Goal: Find specific page/section: Find specific page/section

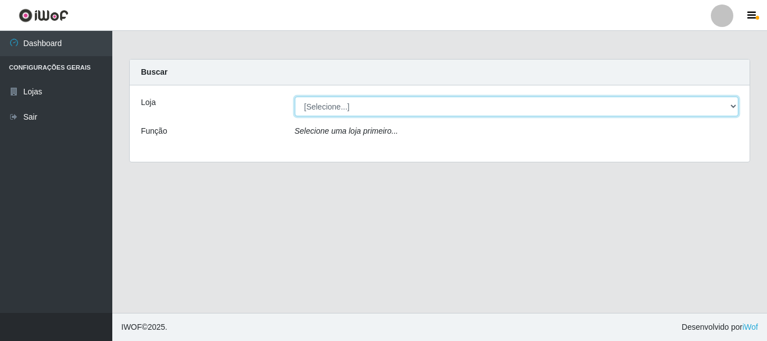
click at [334, 104] on select "[Selecione...] Casatudo BR" at bounding box center [517, 107] width 444 height 20
select select "197"
click at [295, 97] on select "[Selecione...] Casatudo BR" at bounding box center [517, 107] width 444 height 20
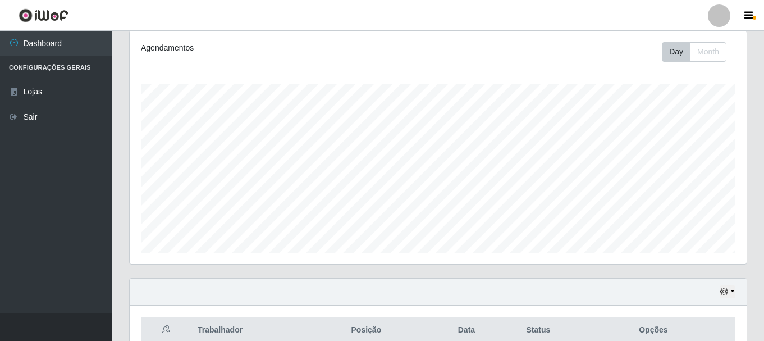
scroll to position [36, 0]
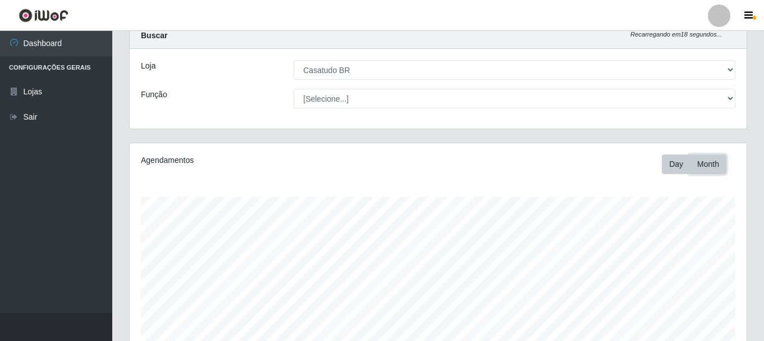
click at [708, 168] on button "Month" at bounding box center [708, 164] width 36 height 20
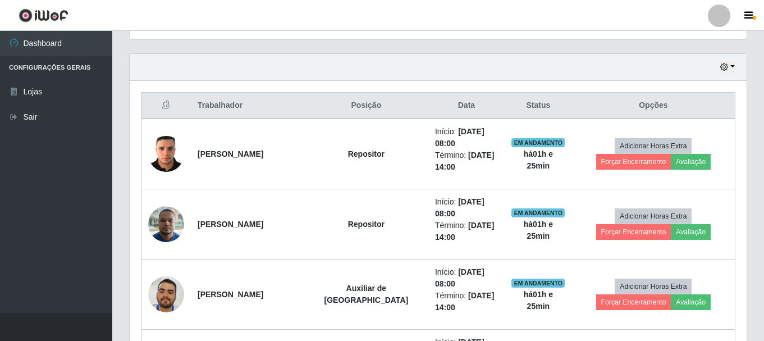
scroll to position [149, 0]
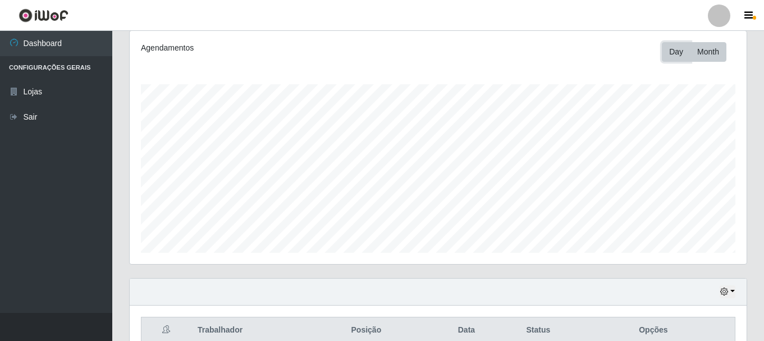
click at [670, 53] on button "Day" at bounding box center [676, 52] width 29 height 20
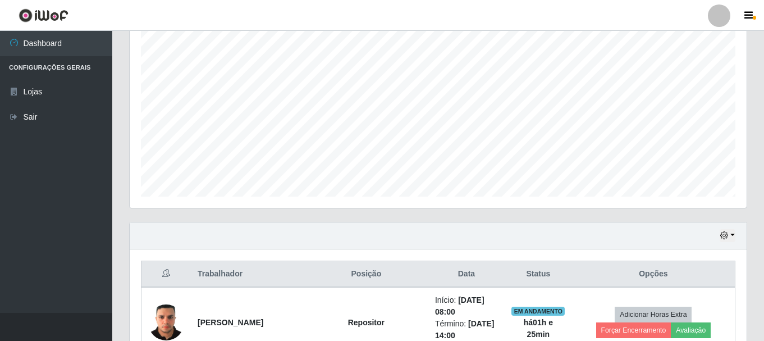
scroll to position [0, 0]
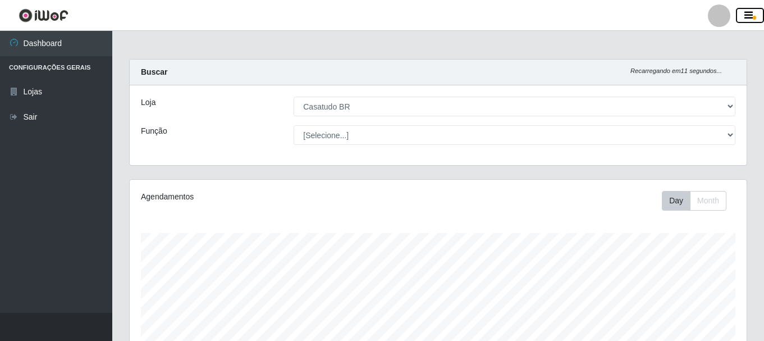
click at [752, 15] on icon "button" at bounding box center [748, 16] width 8 height 10
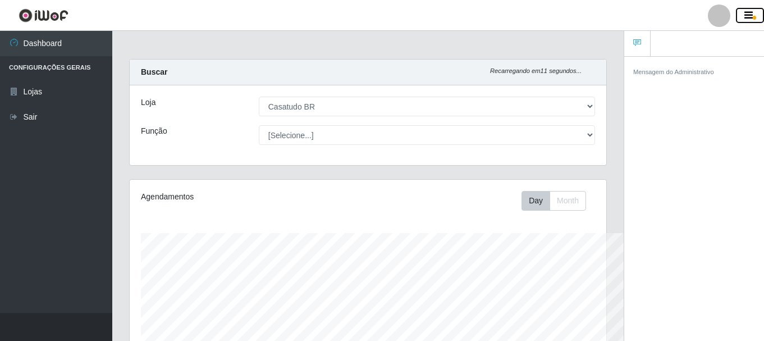
scroll to position [561218, 560974]
click at [418, 72] on div "Buscar Recarregando em 10 segundos..." at bounding box center [368, 73] width 477 height 26
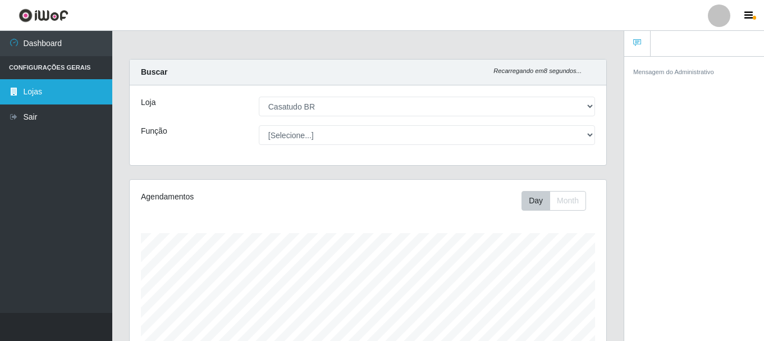
click at [42, 92] on link "Lojas" at bounding box center [56, 91] width 112 height 25
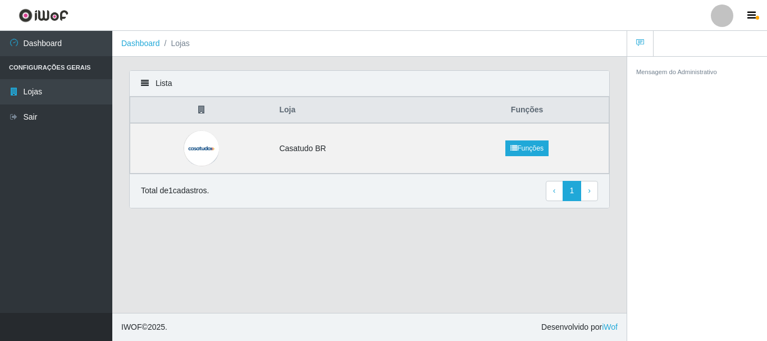
click at [479, 228] on main "Dashboard Lojas Lista Loja Funções Casatudo BR Funções Total de 1 cadastros. ‹ …" at bounding box center [369, 172] width 514 height 282
click at [205, 110] on icon at bounding box center [201, 110] width 7 height 8
click at [198, 110] on th at bounding box center [201, 110] width 143 height 26
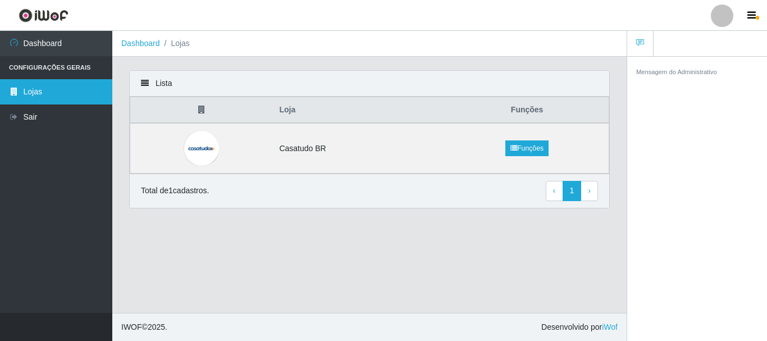
click at [45, 88] on link "Lojas" at bounding box center [56, 91] width 112 height 25
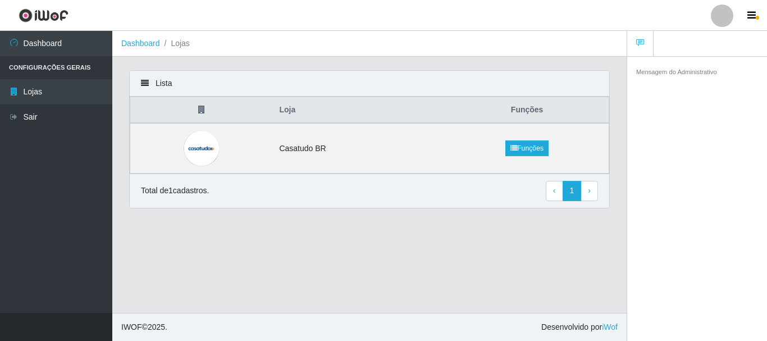
click at [183, 42] on li "Lojas" at bounding box center [175, 44] width 30 height 12
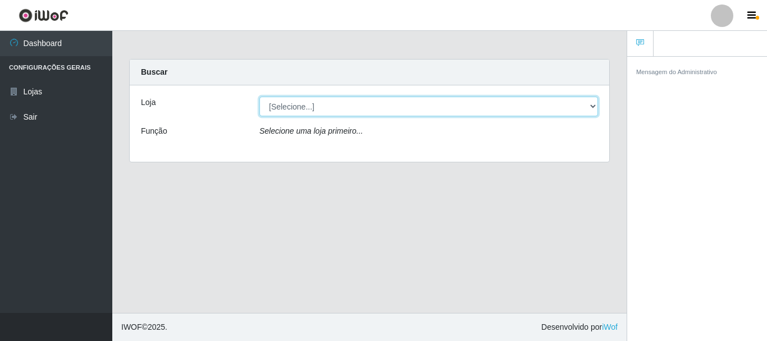
click at [438, 111] on select "[Selecione...] Casatudo BR" at bounding box center [428, 107] width 339 height 20
select select "197"
click at [259, 97] on select "[Selecione...] Casatudo BR" at bounding box center [428, 107] width 339 height 20
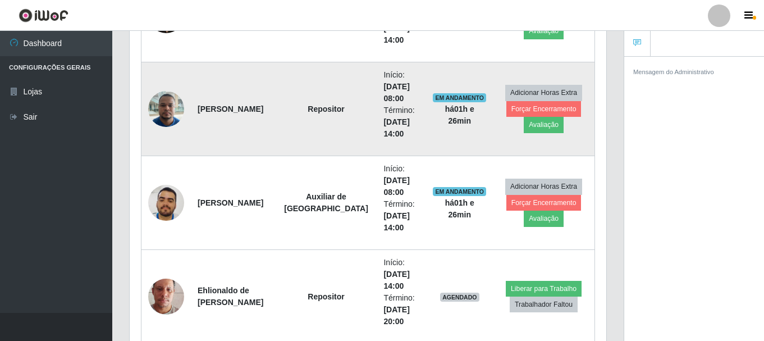
scroll to position [355, 0]
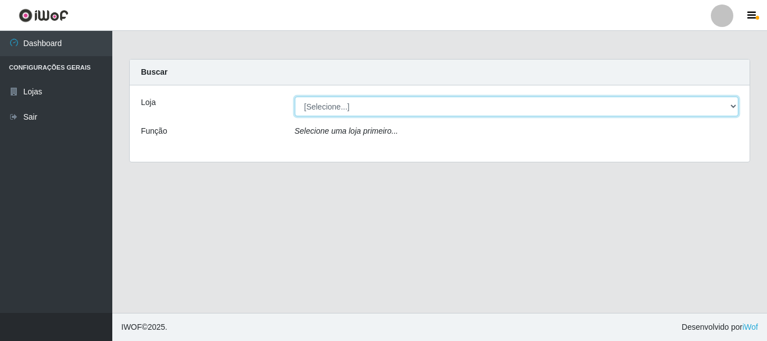
click at [380, 103] on select "[Selecione...] Casatudo BR" at bounding box center [517, 107] width 444 height 20
select select "197"
click at [295, 97] on select "[Selecione...] Casatudo BR" at bounding box center [517, 107] width 444 height 20
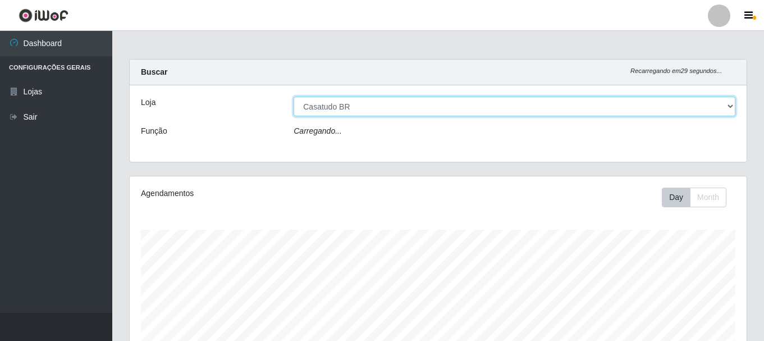
scroll to position [233, 617]
